Goal: Information Seeking & Learning: Learn about a topic

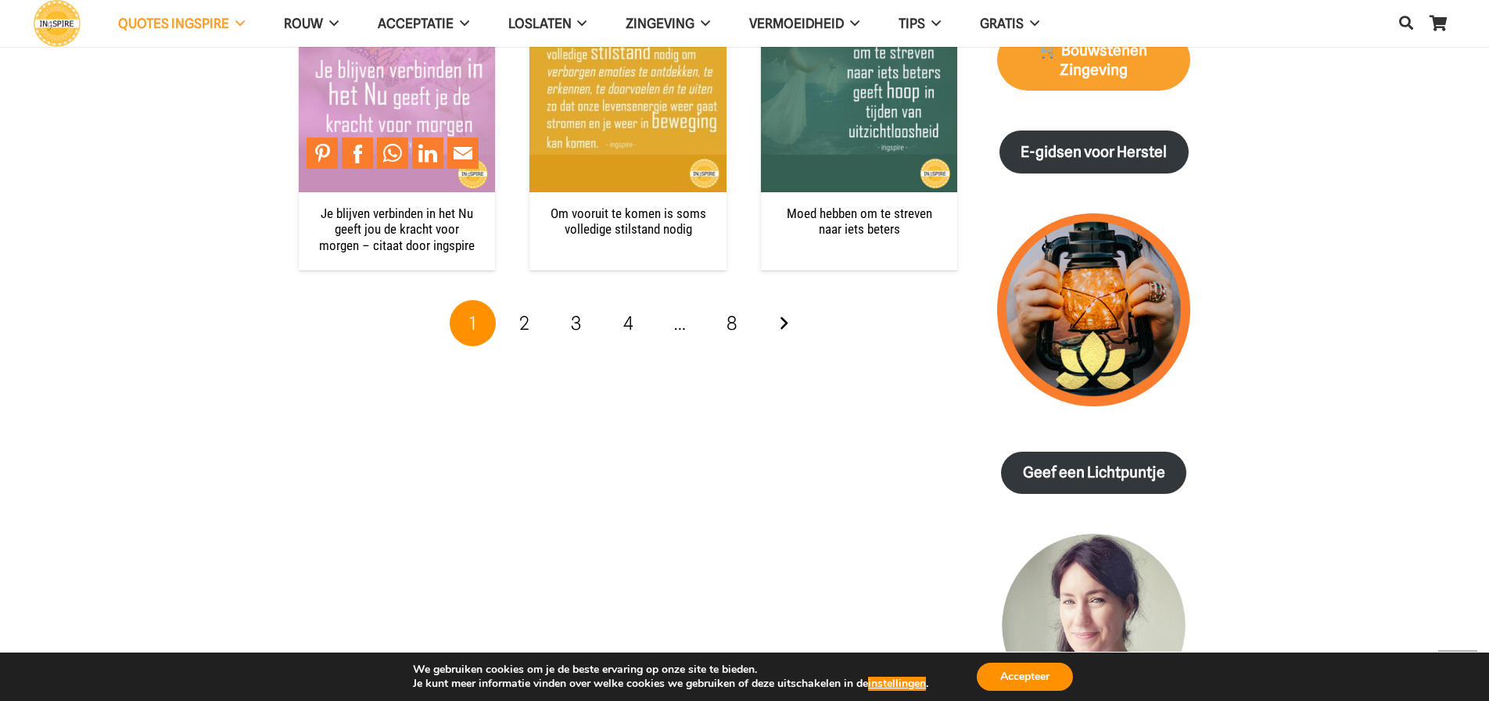
scroll to position [2262, 0]
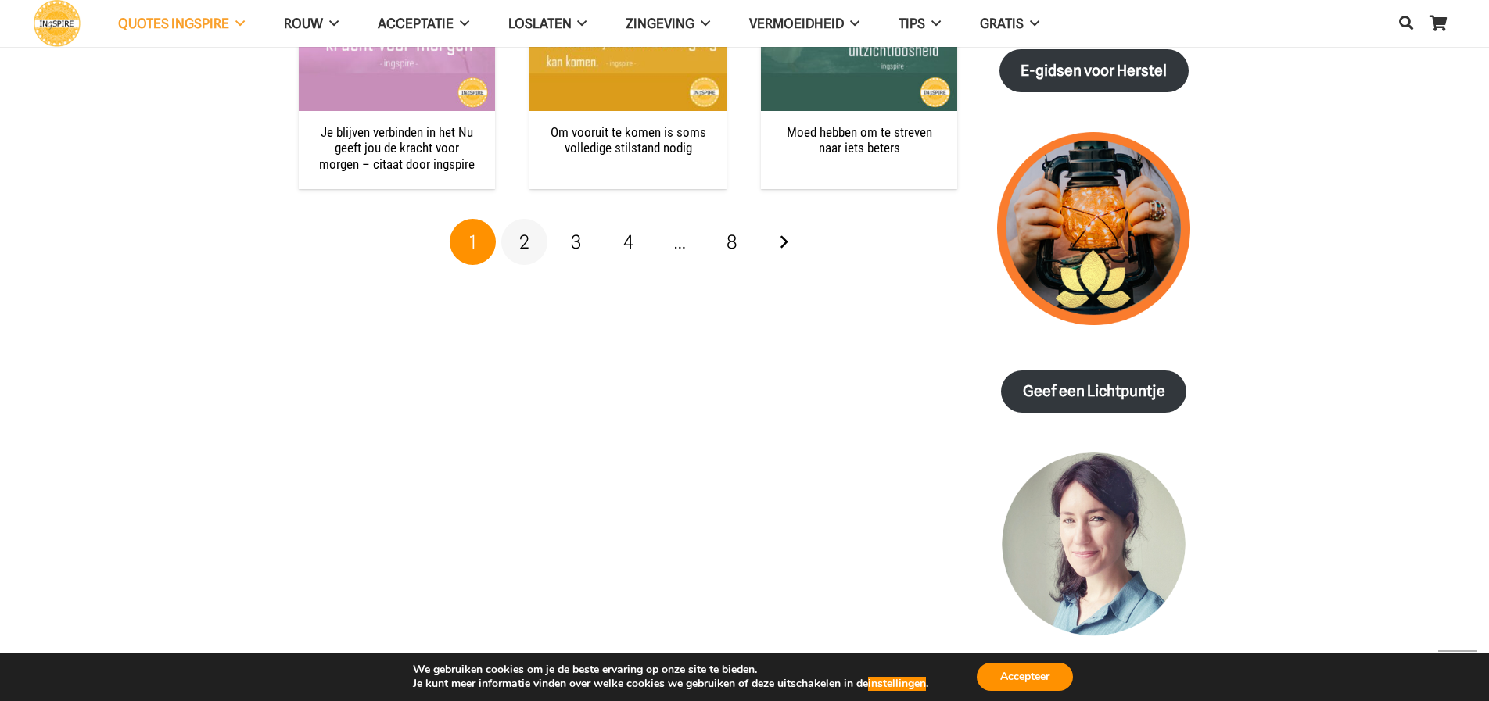
click at [522, 231] on span "2" at bounding box center [524, 242] width 10 height 23
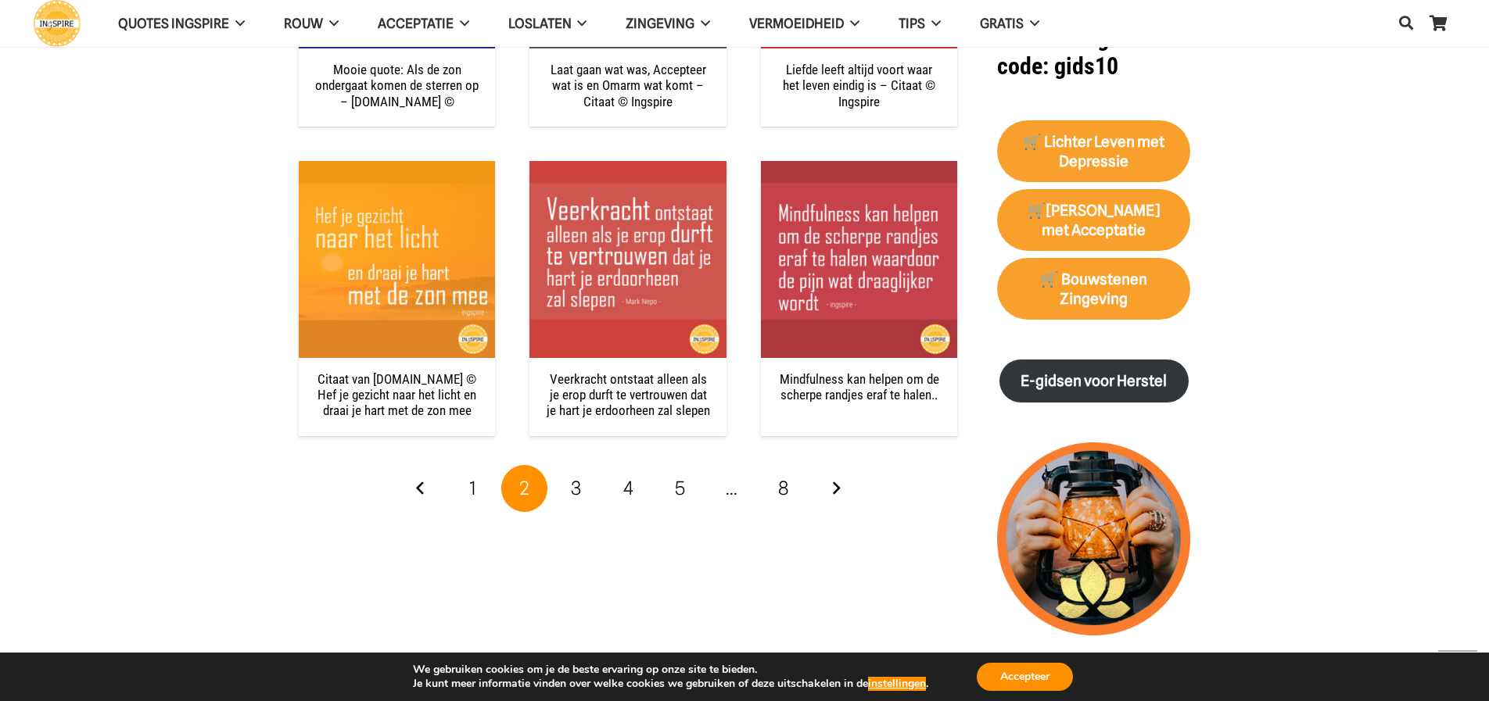
scroll to position [1956, 0]
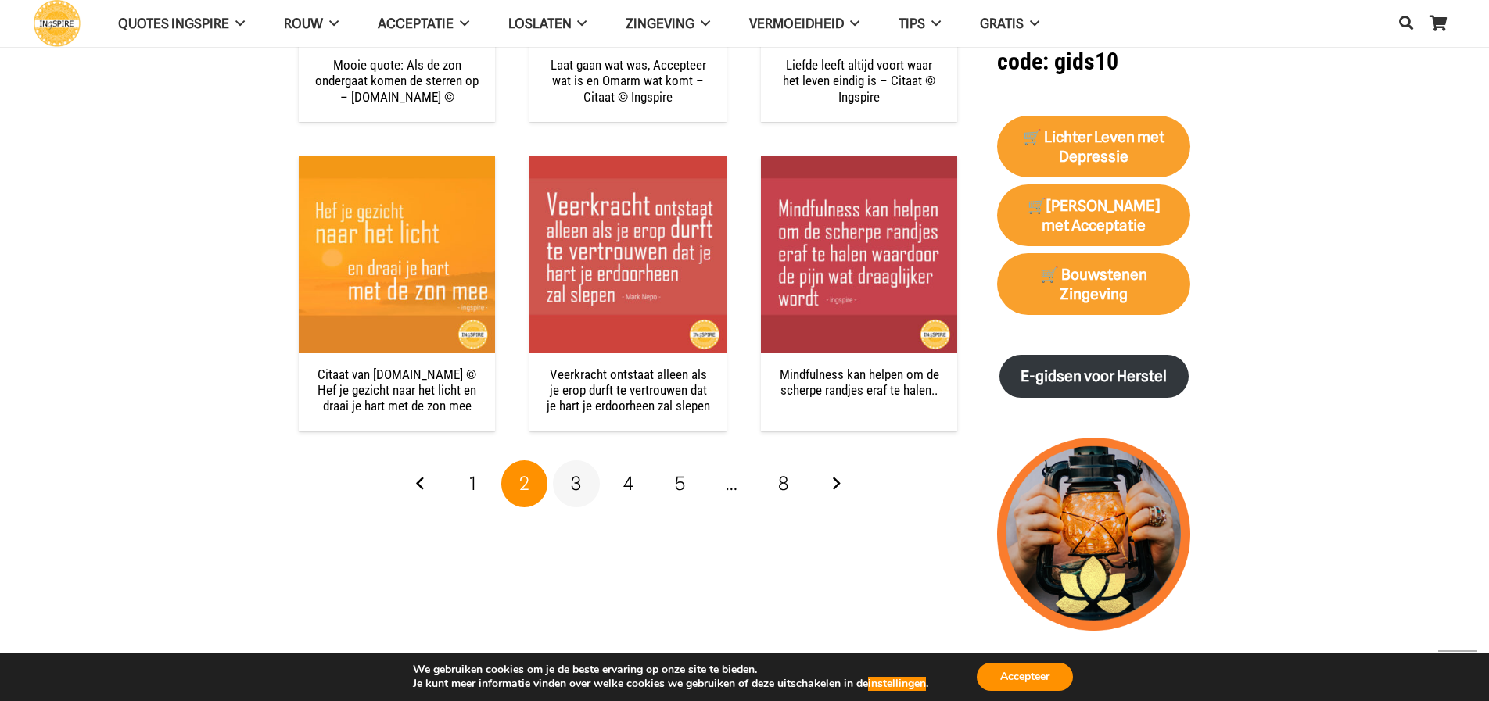
click at [572, 481] on span "3" at bounding box center [576, 483] width 10 height 23
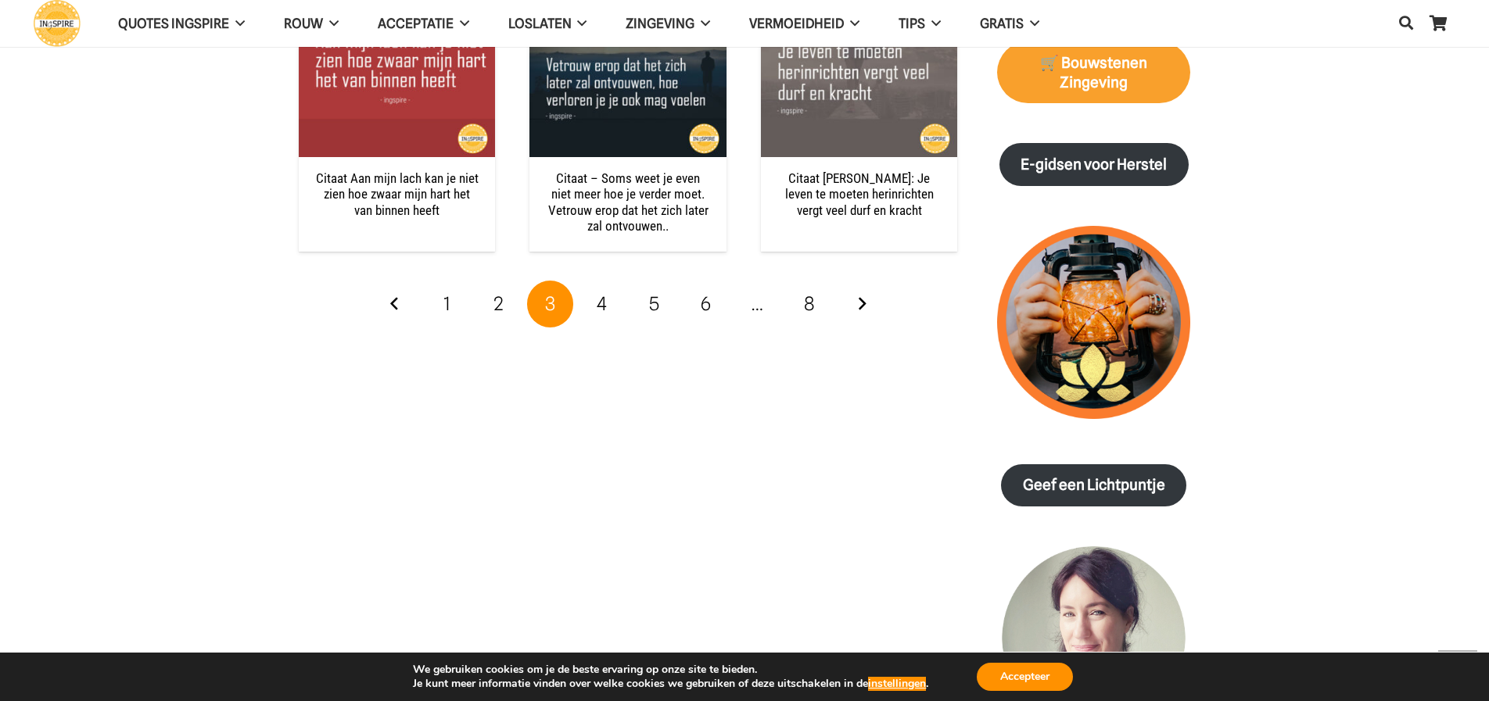
scroll to position [2170, 0]
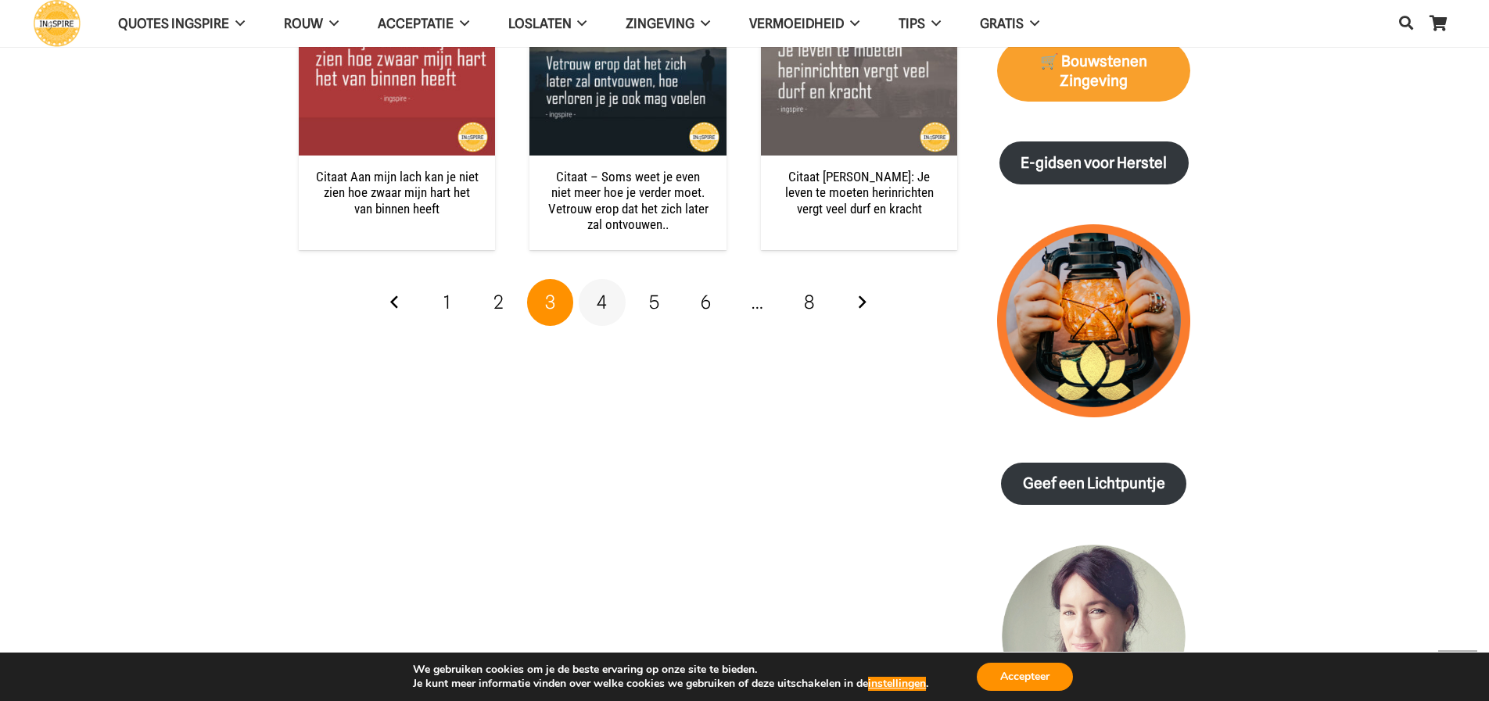
click at [600, 306] on span "4" at bounding box center [602, 302] width 10 height 23
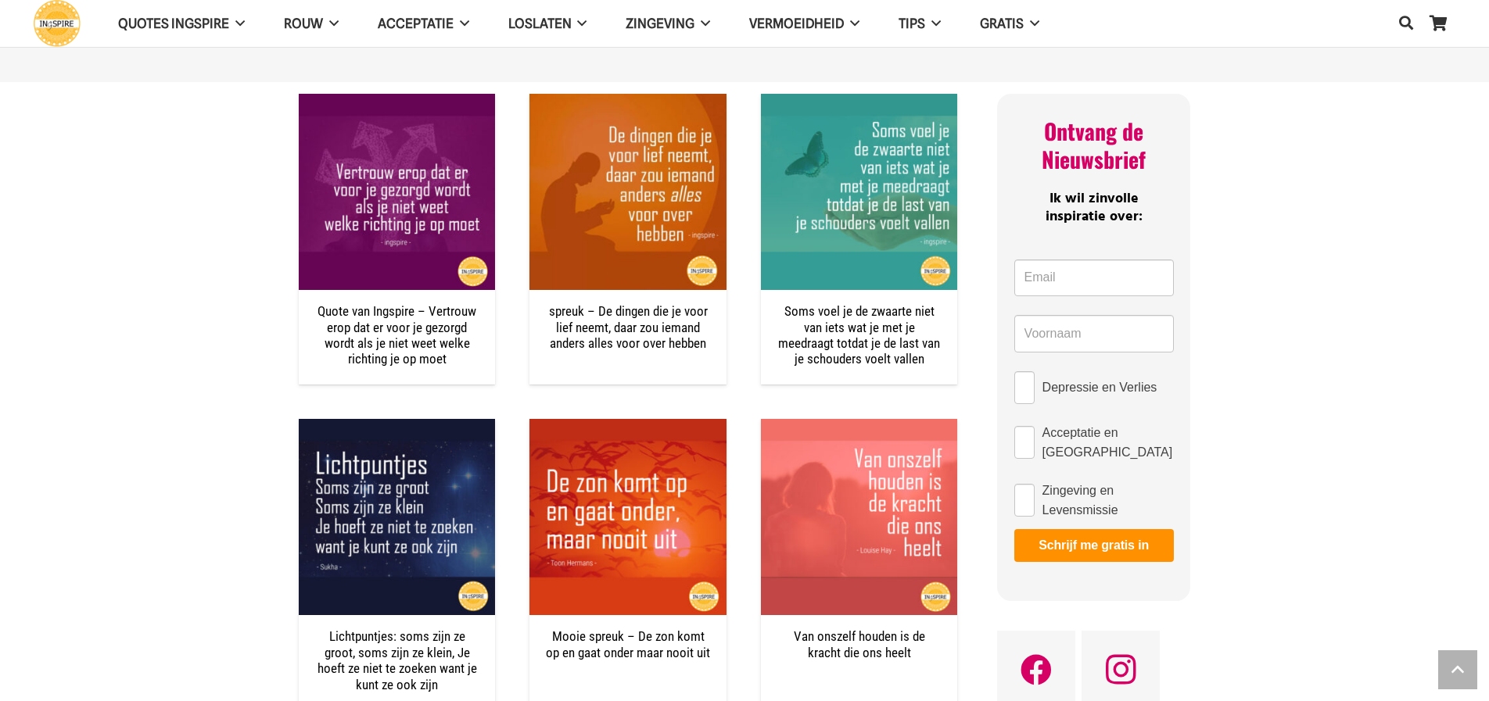
scroll to position [1118, 0]
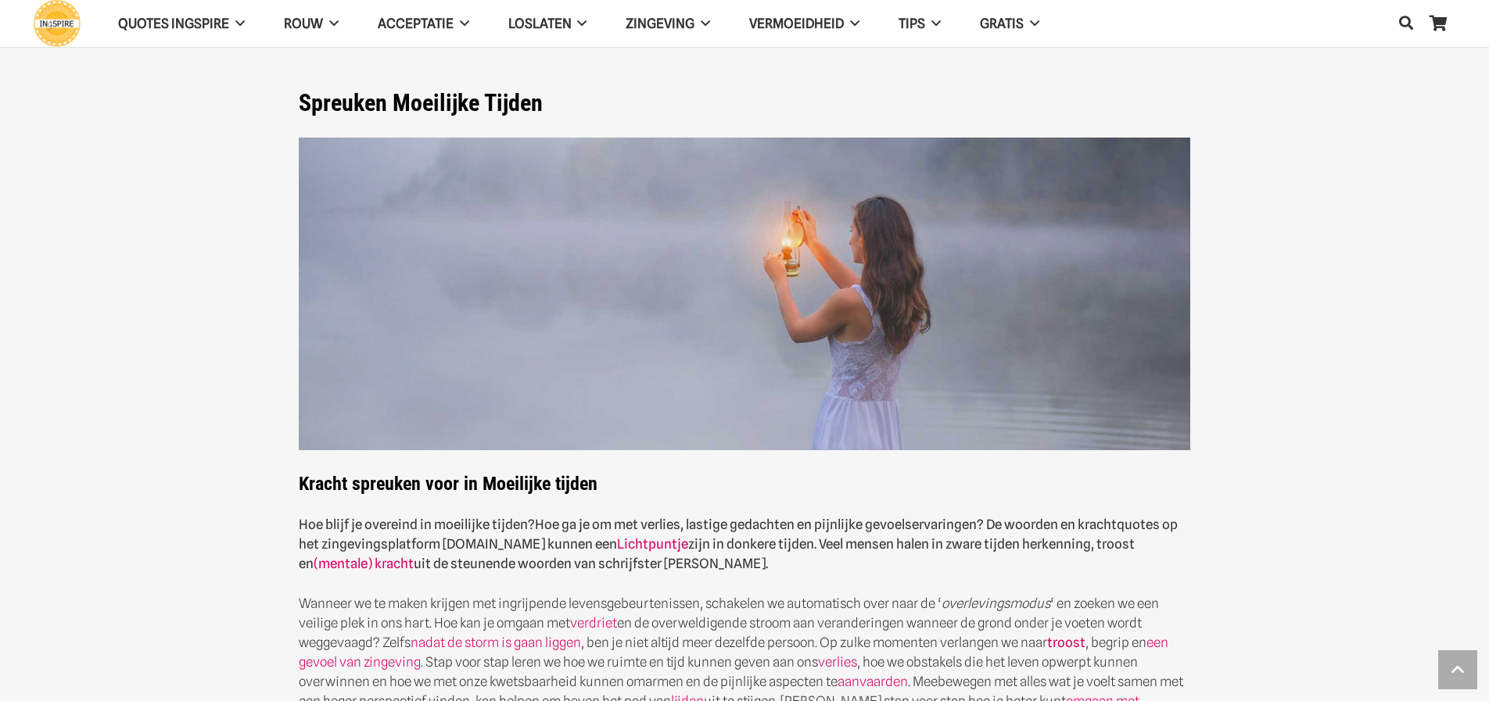
scroll to position [2170, 0]
